Goal: Navigation & Orientation: Find specific page/section

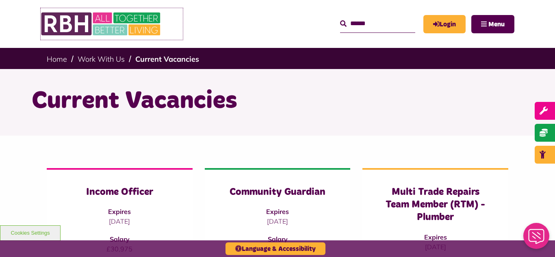
click at [105, 28] on img at bounding box center [102, 24] width 122 height 32
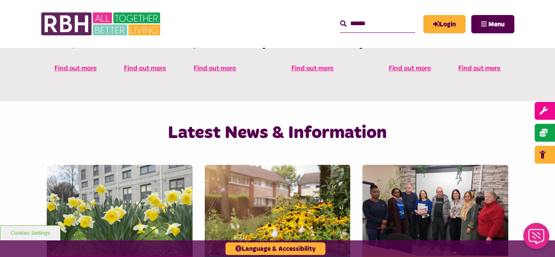
scroll to position [516, 0]
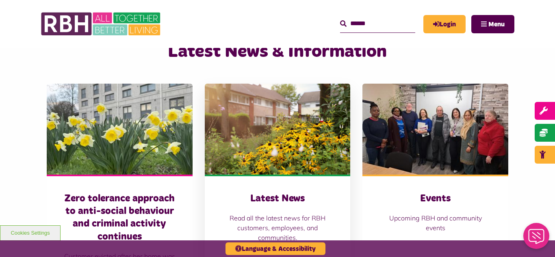
click at [266, 113] on img at bounding box center [278, 129] width 146 height 91
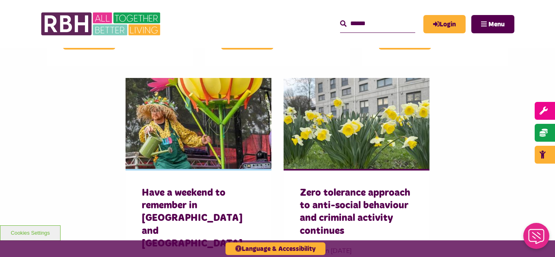
scroll to position [536, 0]
